Goal: Navigation & Orientation: Understand site structure

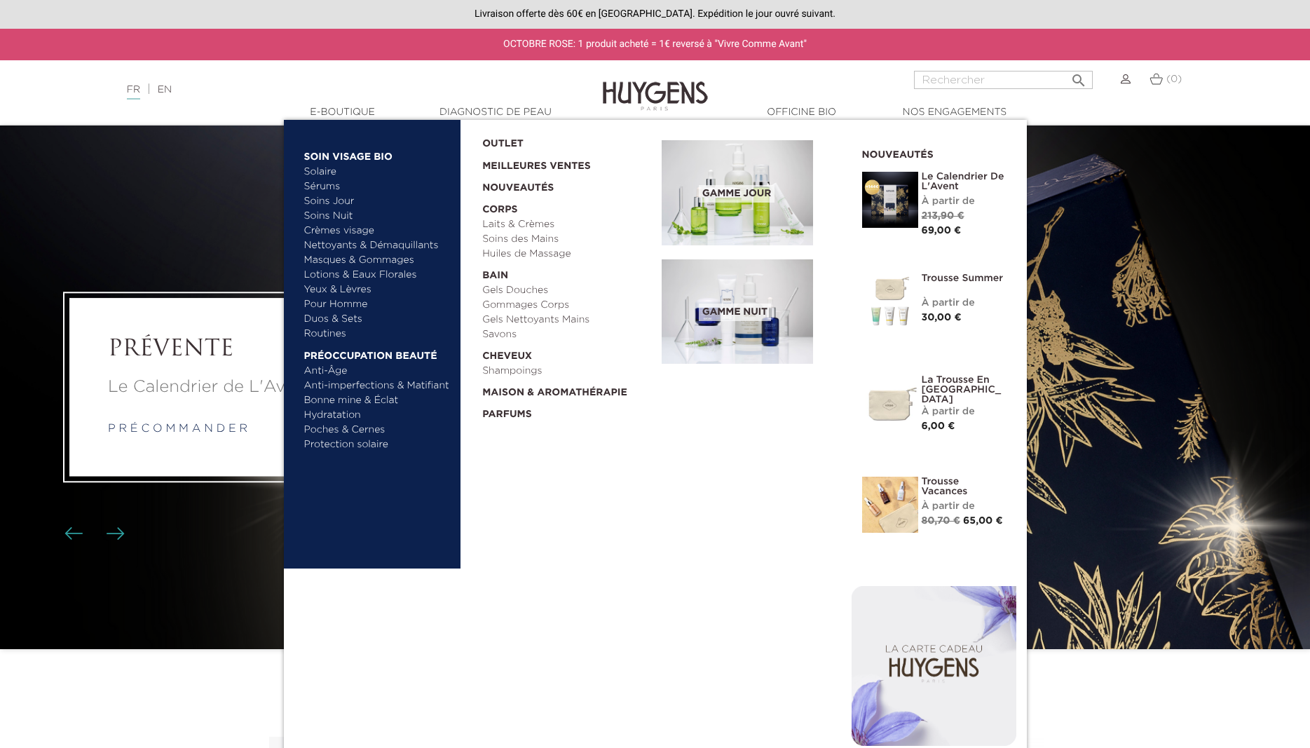
click at [343, 112] on link "  E-Boutique" at bounding box center [343, 112] width 140 height 15
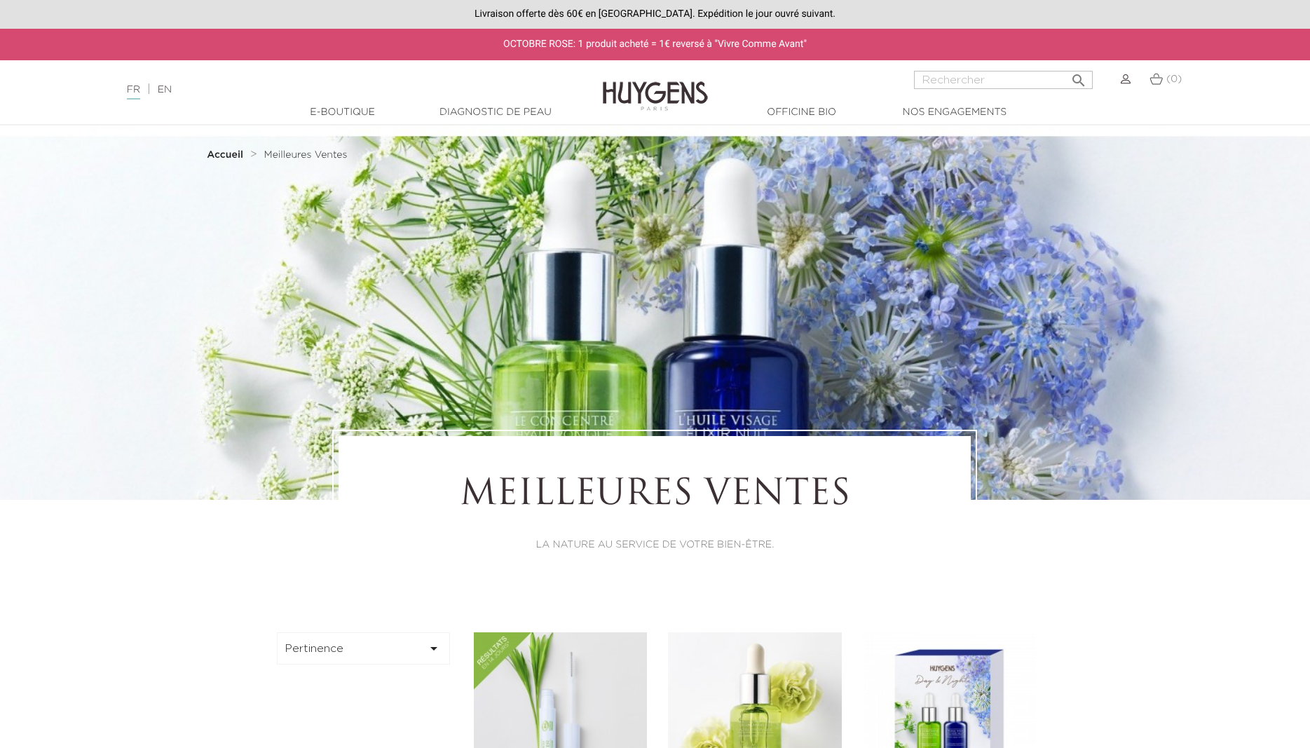
click at [343, 112] on link "  E-Boutique" at bounding box center [343, 112] width 140 height 15
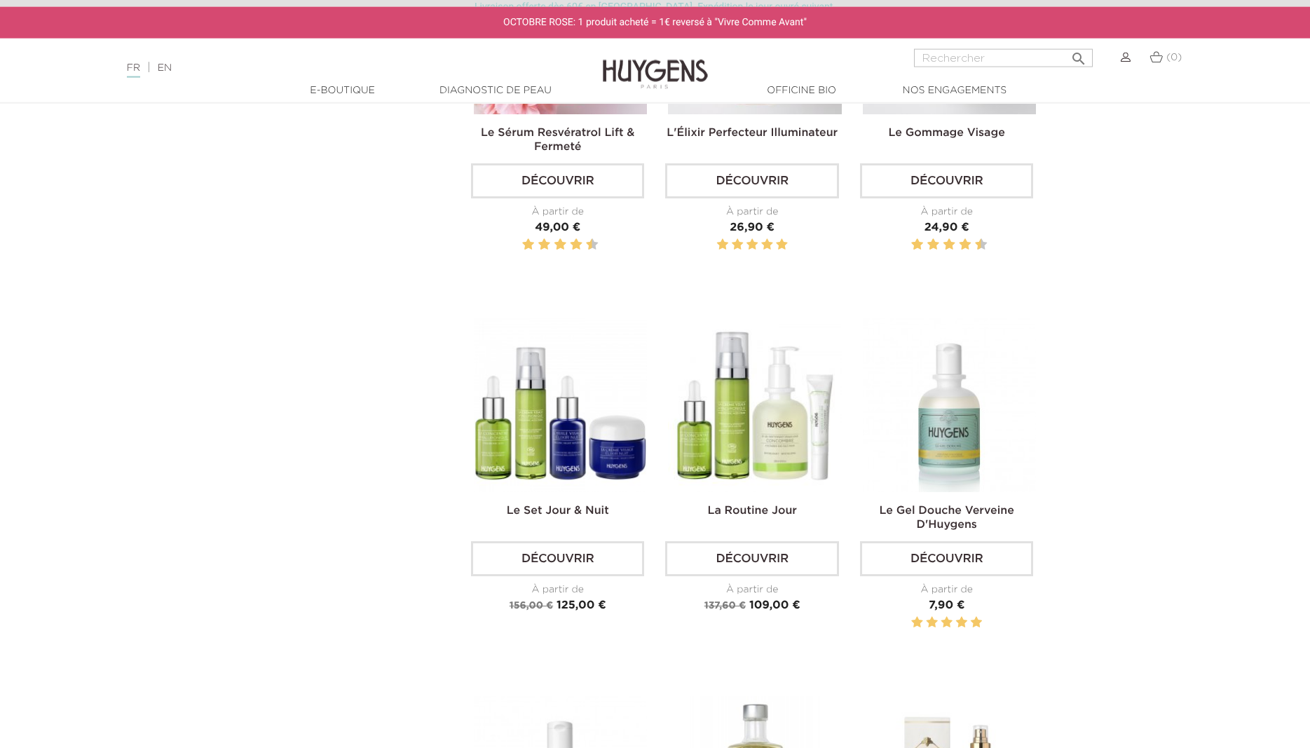
scroll to position [1787, 0]
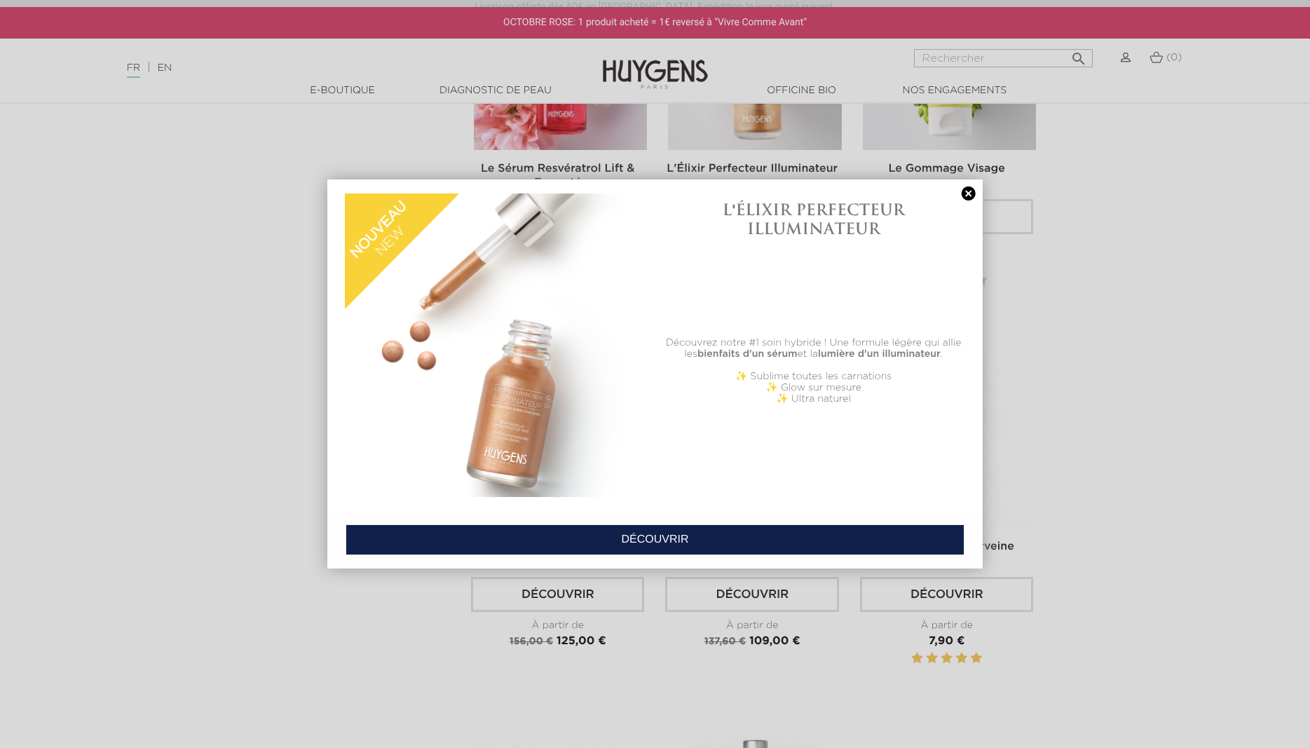
click at [970, 196] on link at bounding box center [969, 193] width 20 height 15
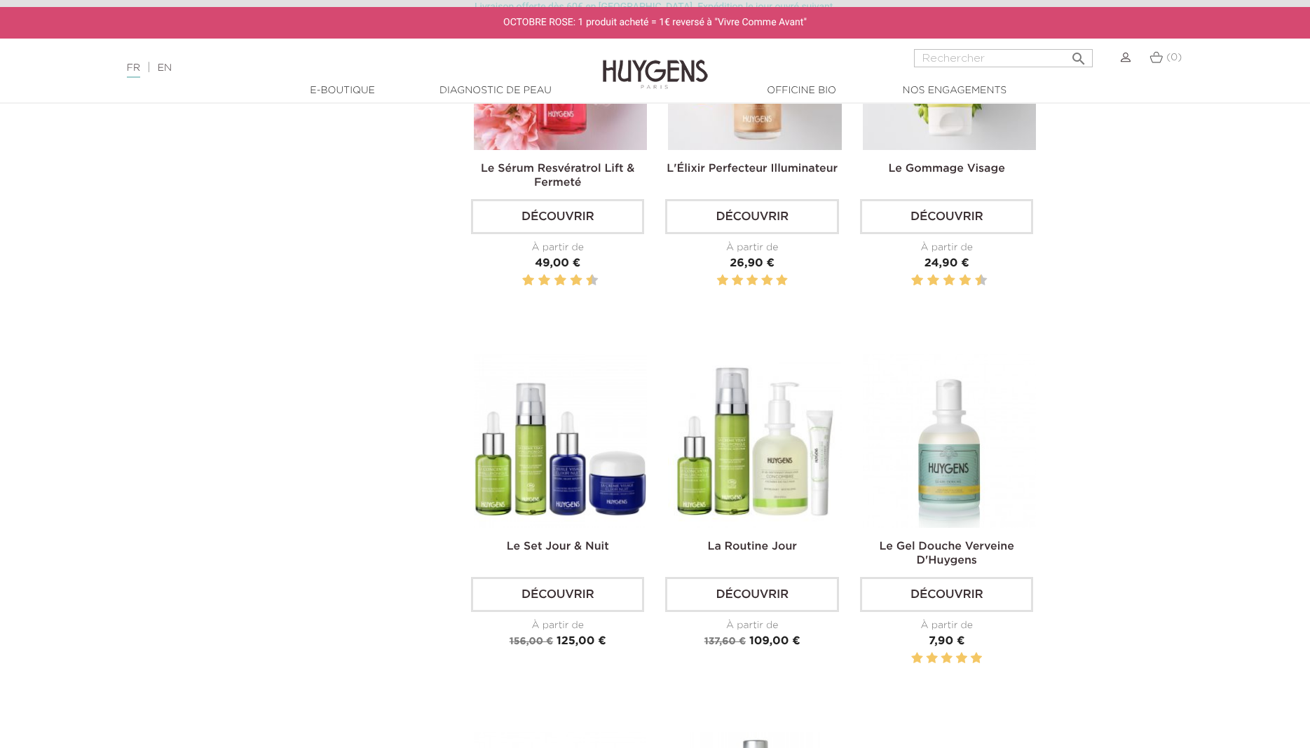
click at [1143, 320] on section "Pertinence  Pertinence Nom, A à Z Nom, Z à A Prix, croissant Prix, décroissant…" at bounding box center [655, 163] width 1310 height 2636
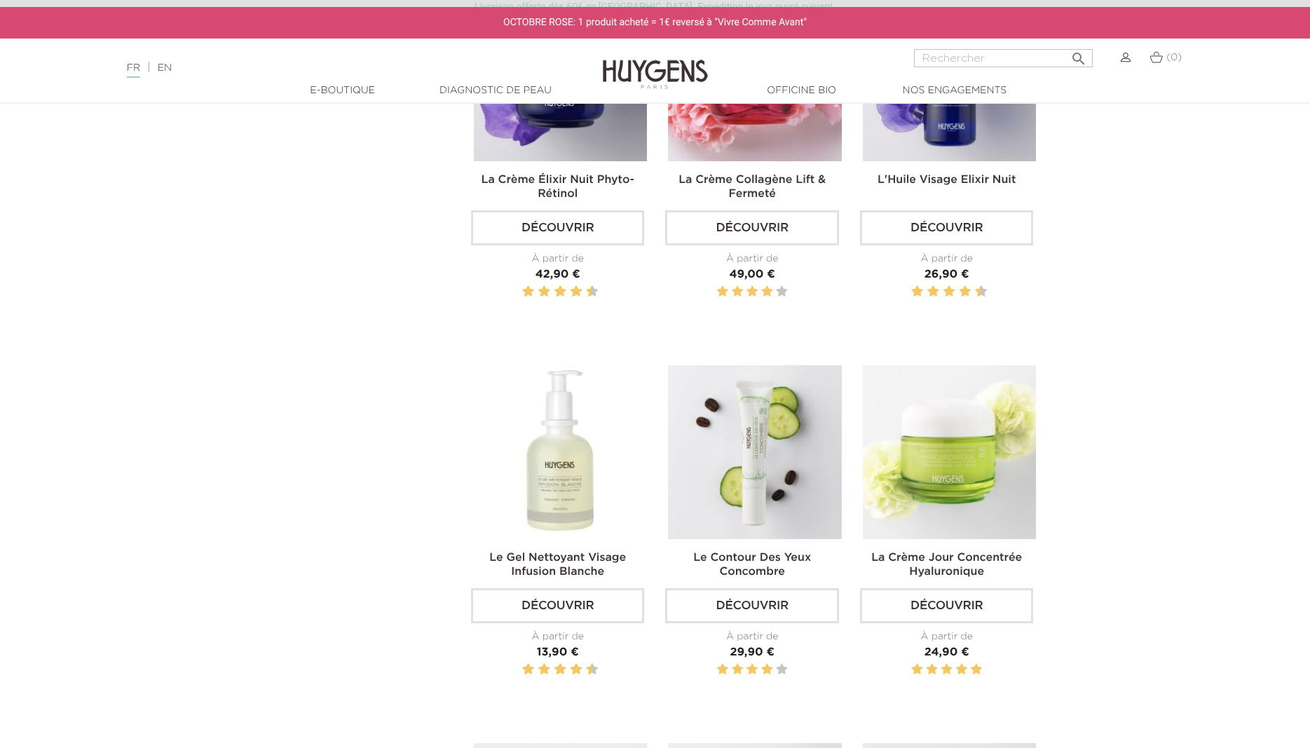
scroll to position [858, 0]
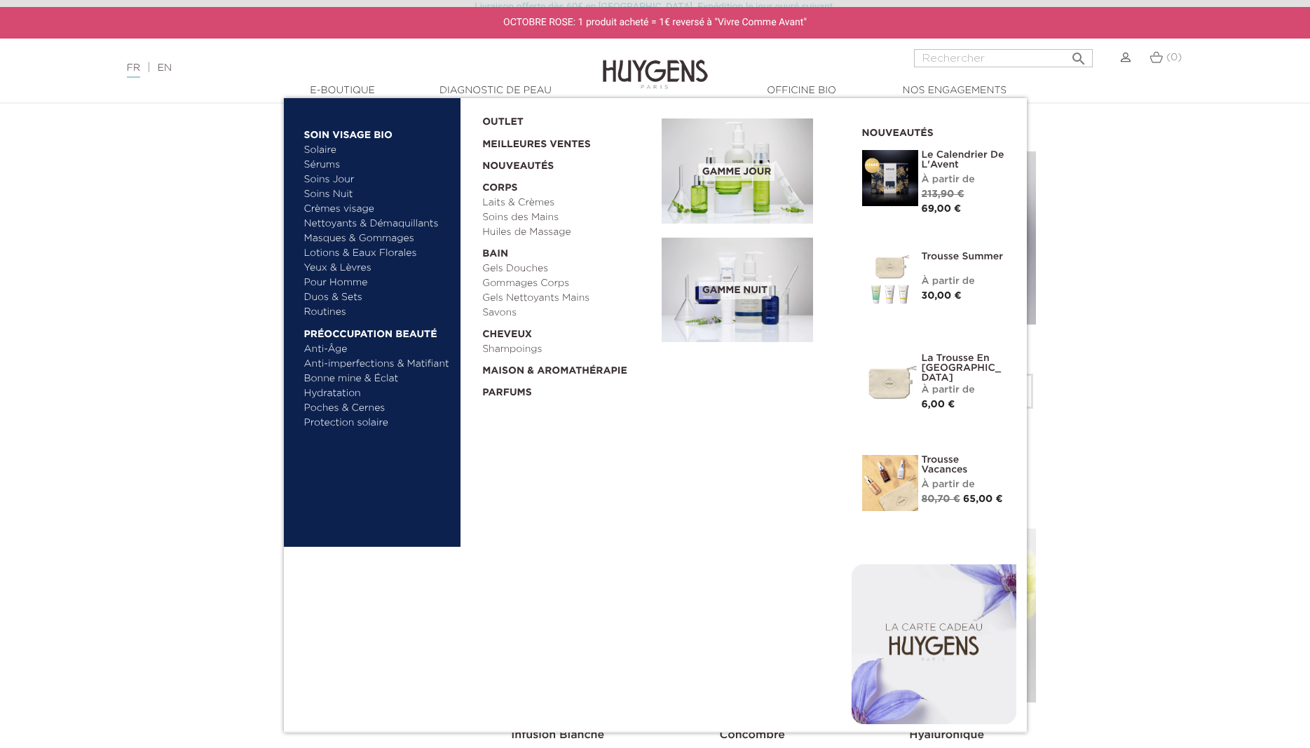
click at [334, 212] on link "Crèmes visage" at bounding box center [377, 209] width 146 height 15
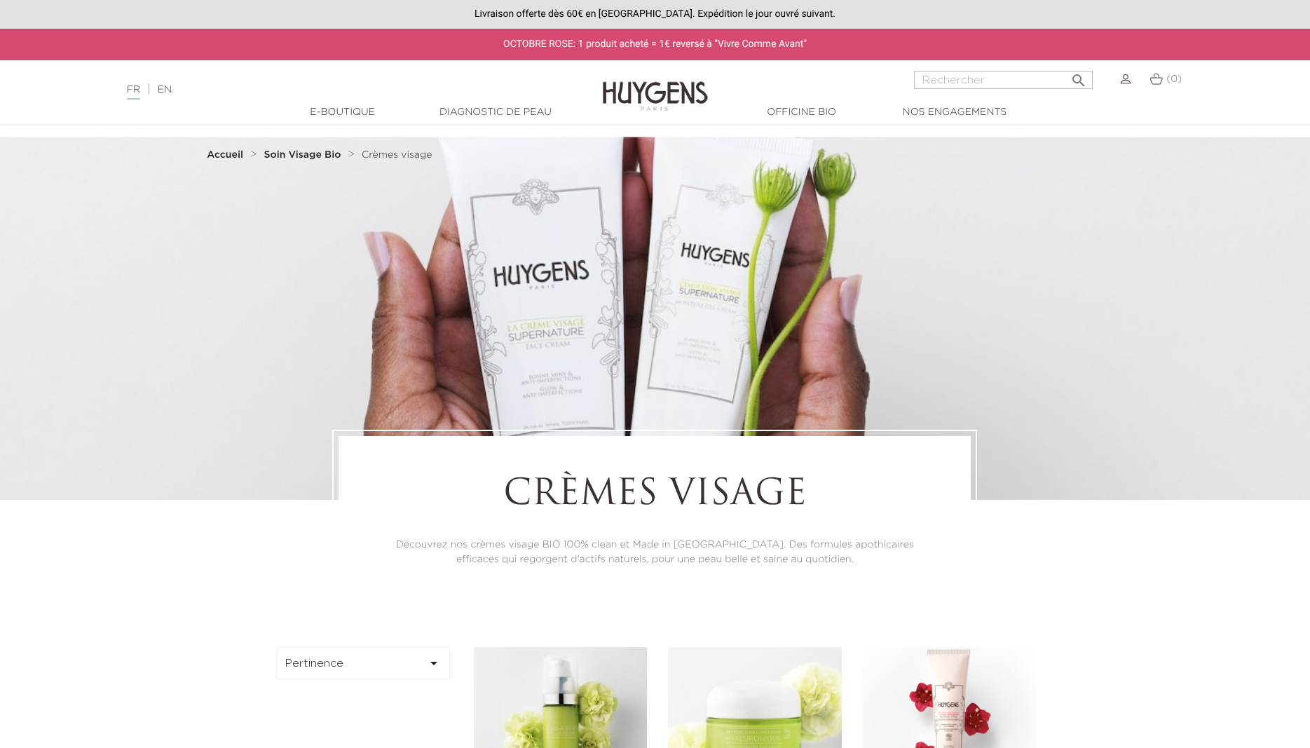
click at [529, 109] on link "Diagnostic de peau" at bounding box center [495, 112] width 140 height 15
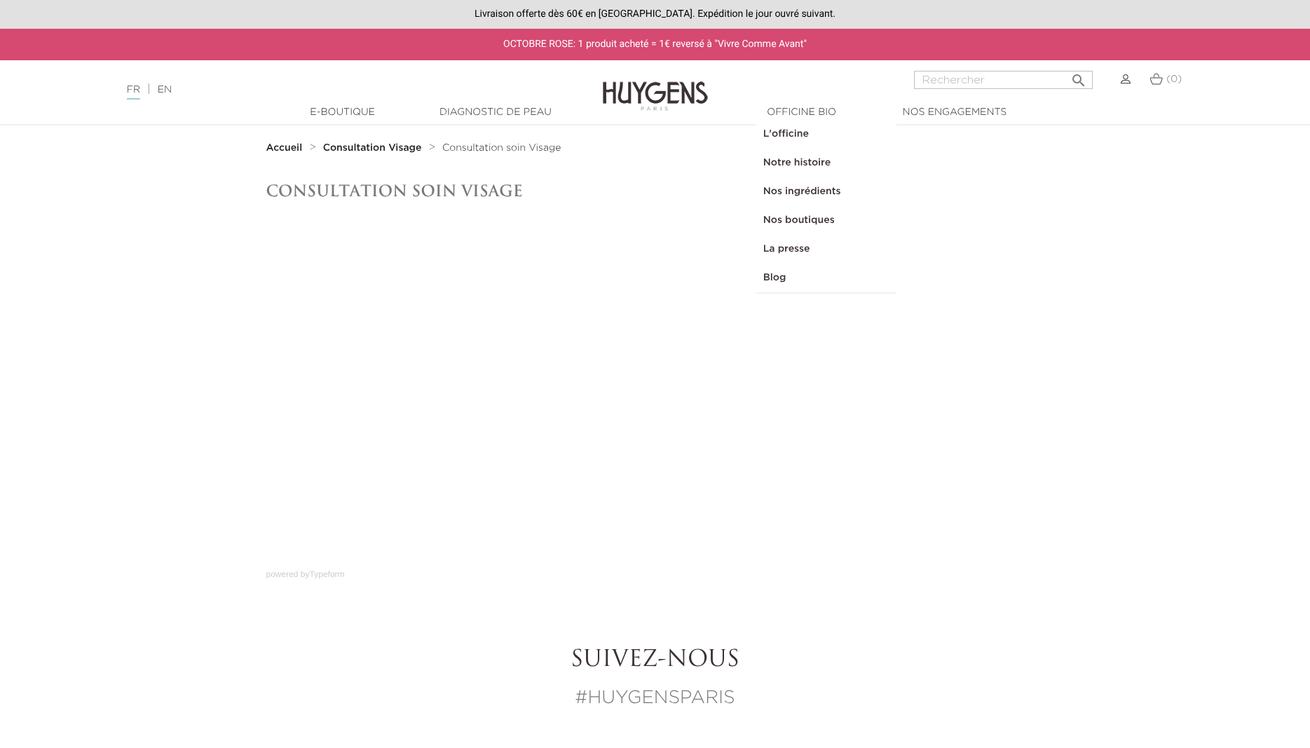
click at [805, 111] on link "  Officine Bio" at bounding box center [802, 112] width 140 height 15
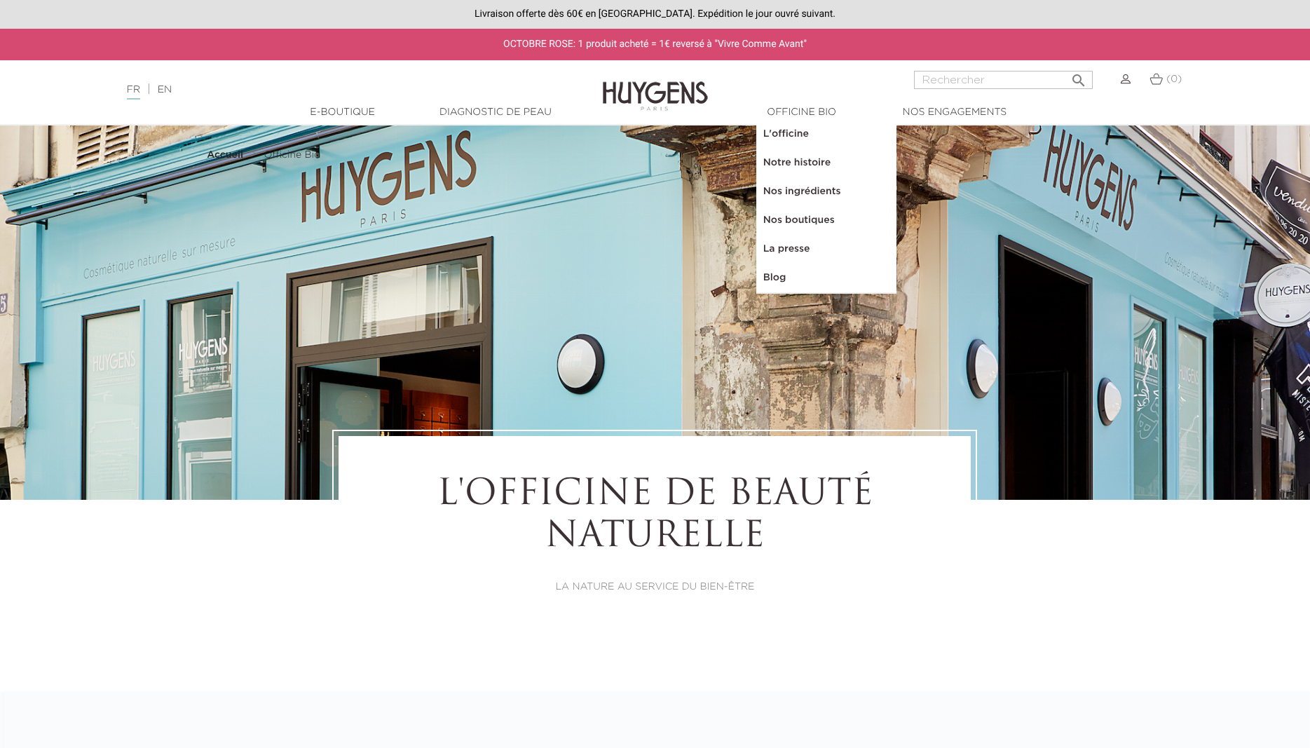
select select "FR"
click at [808, 159] on link "Notre histoire" at bounding box center [826, 163] width 140 height 29
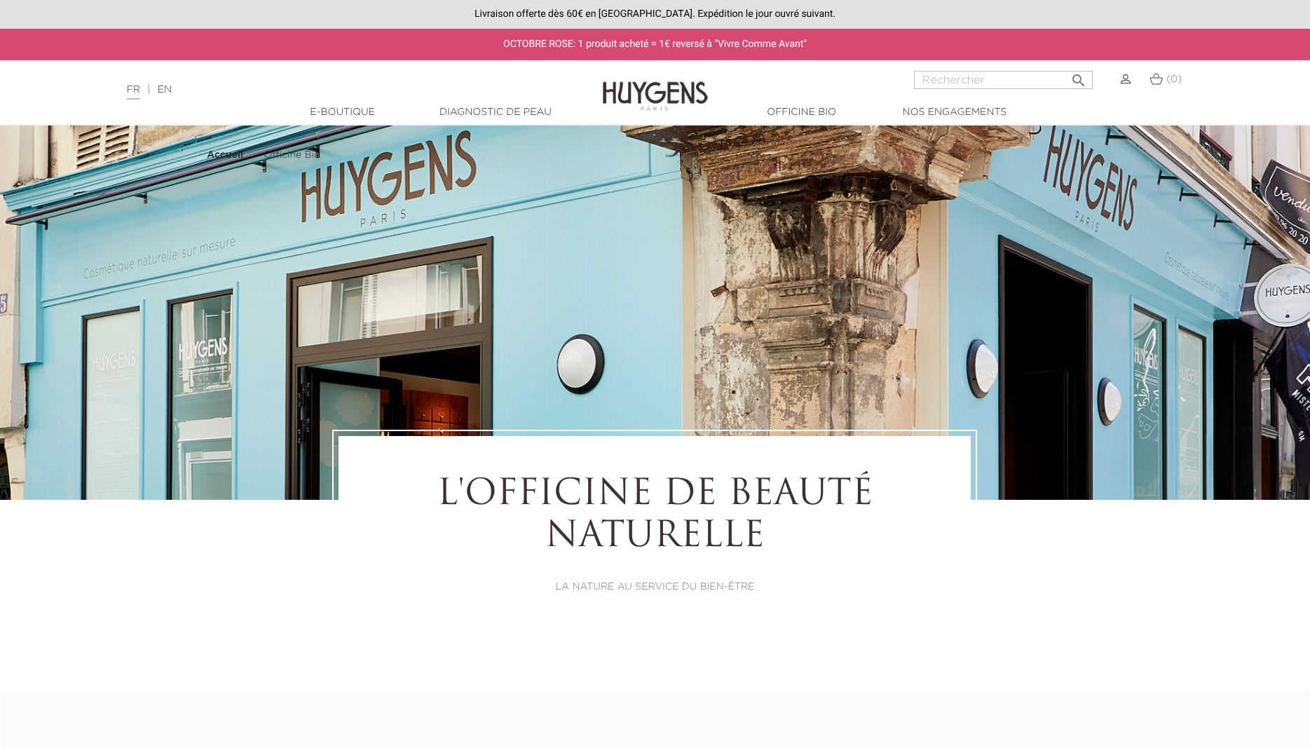
select select "FR"
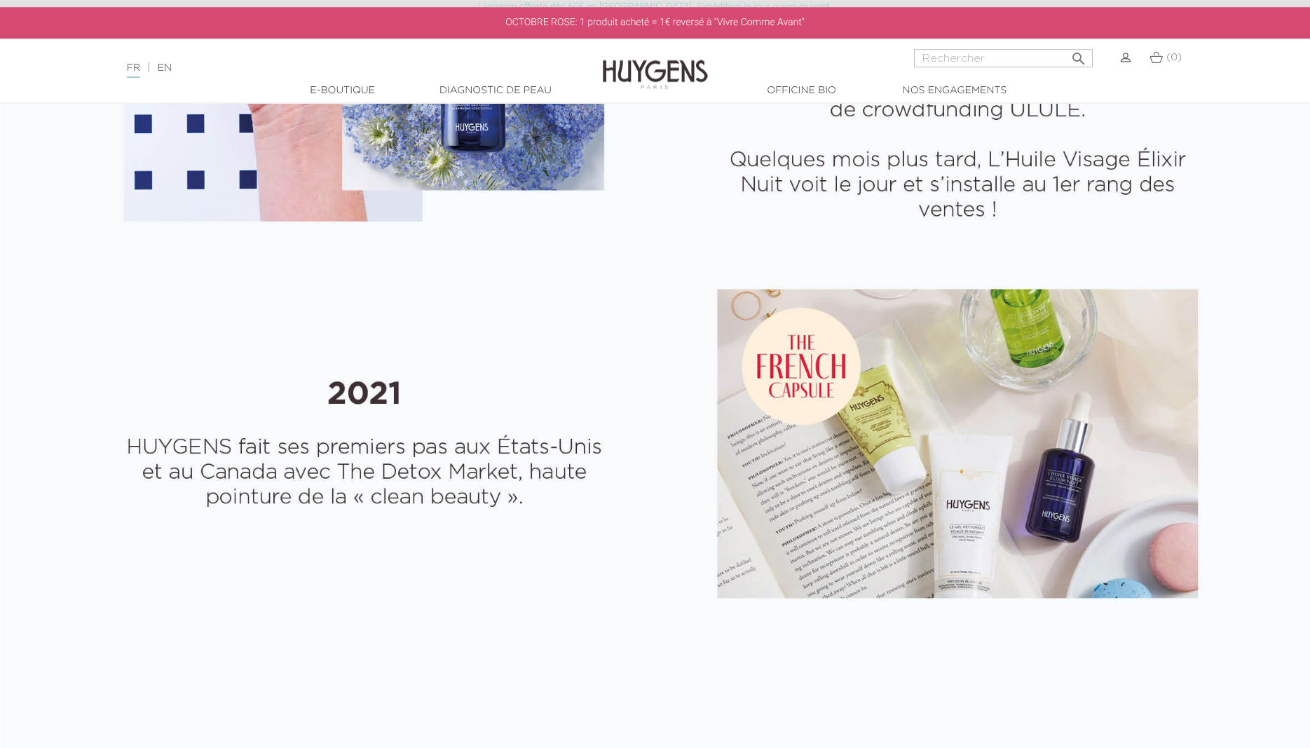
scroll to position [3002, 0]
